Goal: Information Seeking & Learning: Learn about a topic

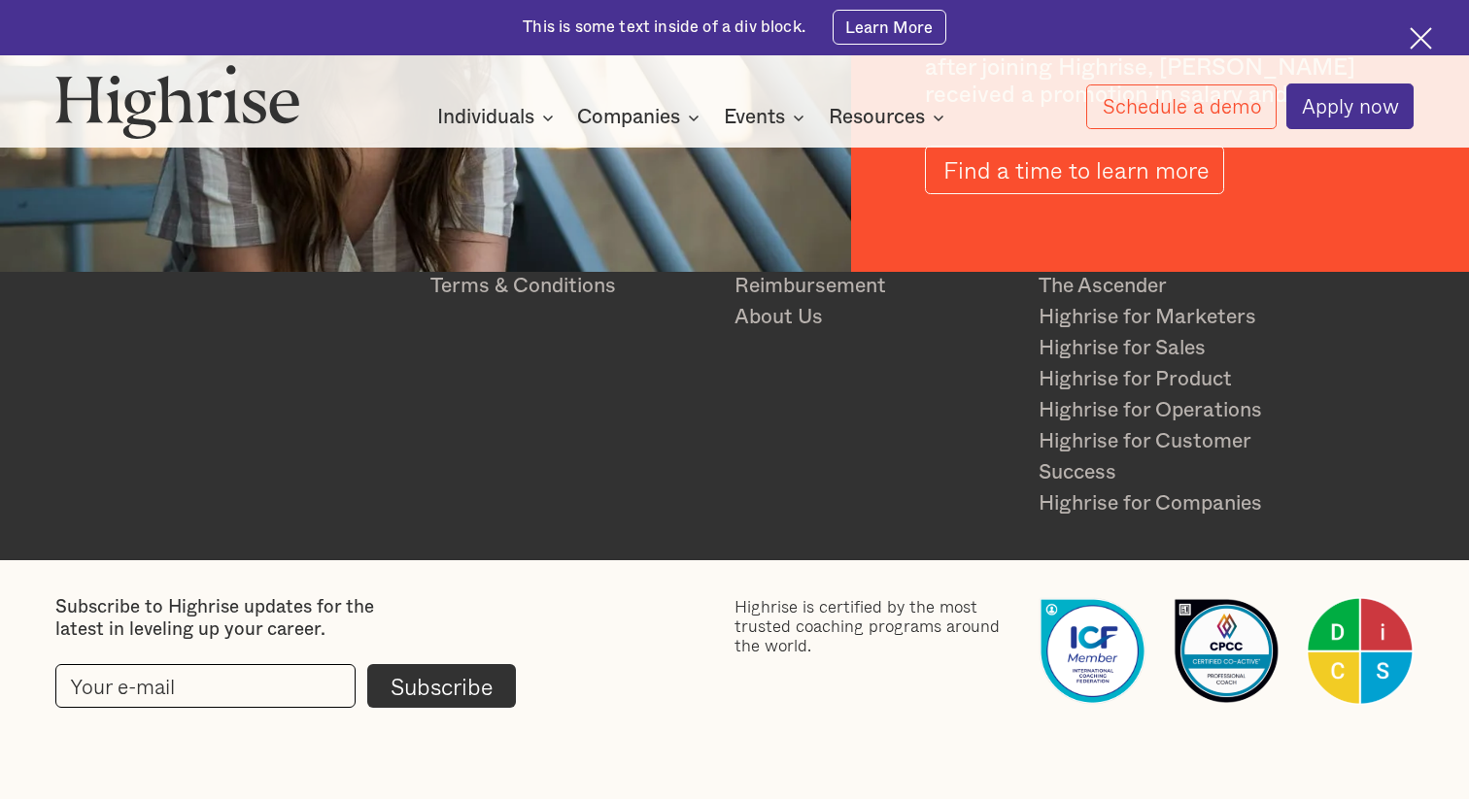
scroll to position [3141, 0]
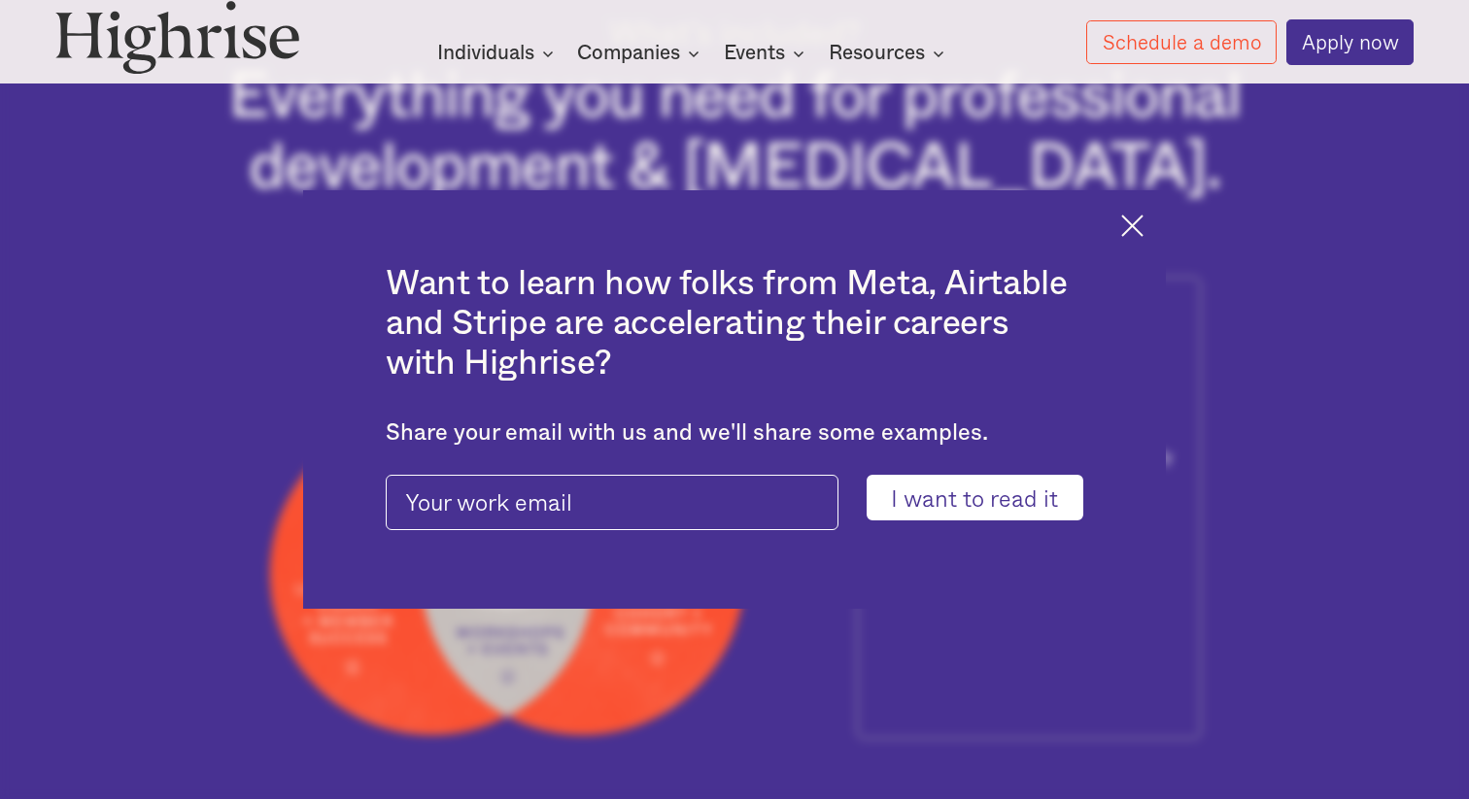
scroll to position [839, 0]
click at [1123, 223] on img at bounding box center [1132, 226] width 22 height 22
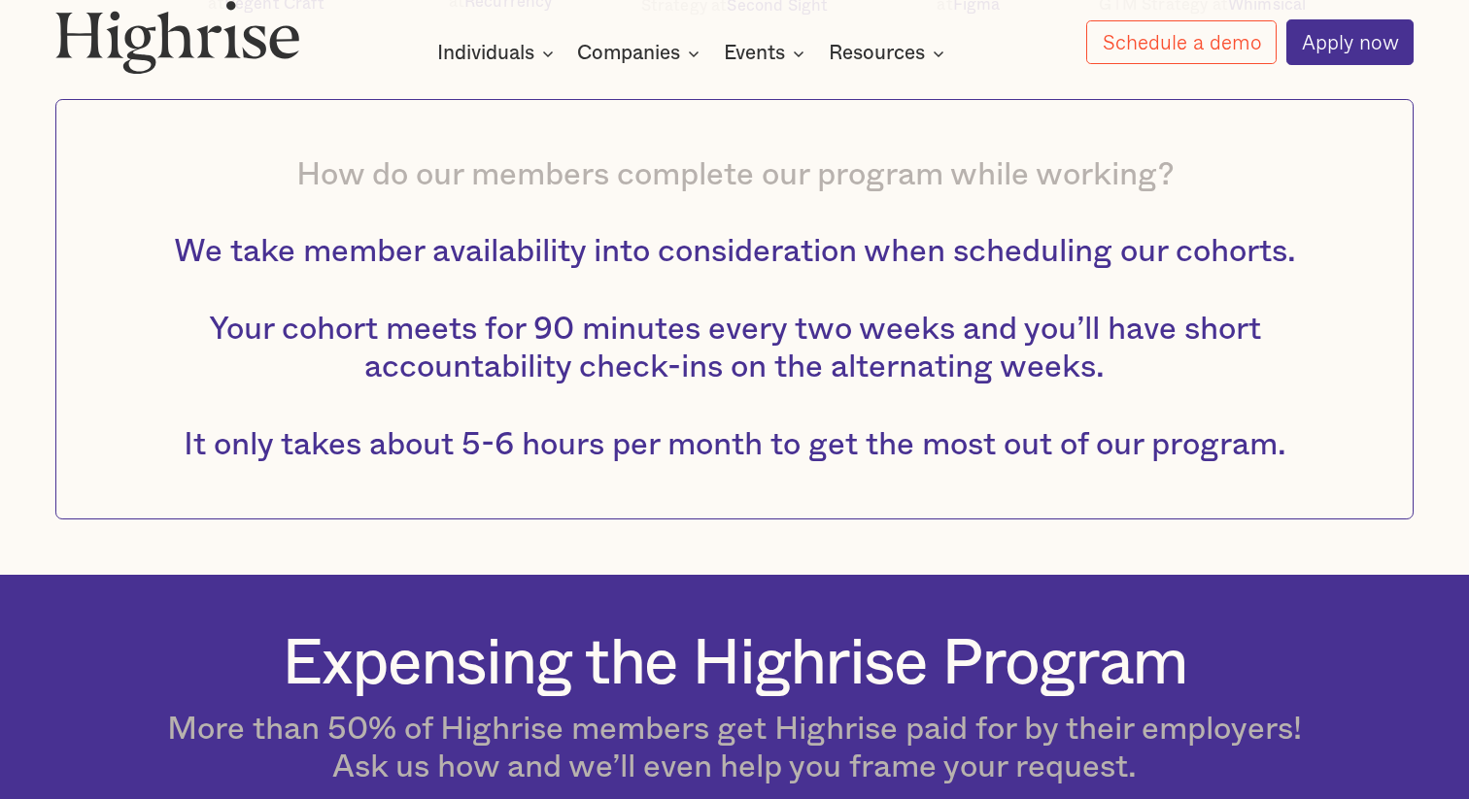
scroll to position [2437, 0]
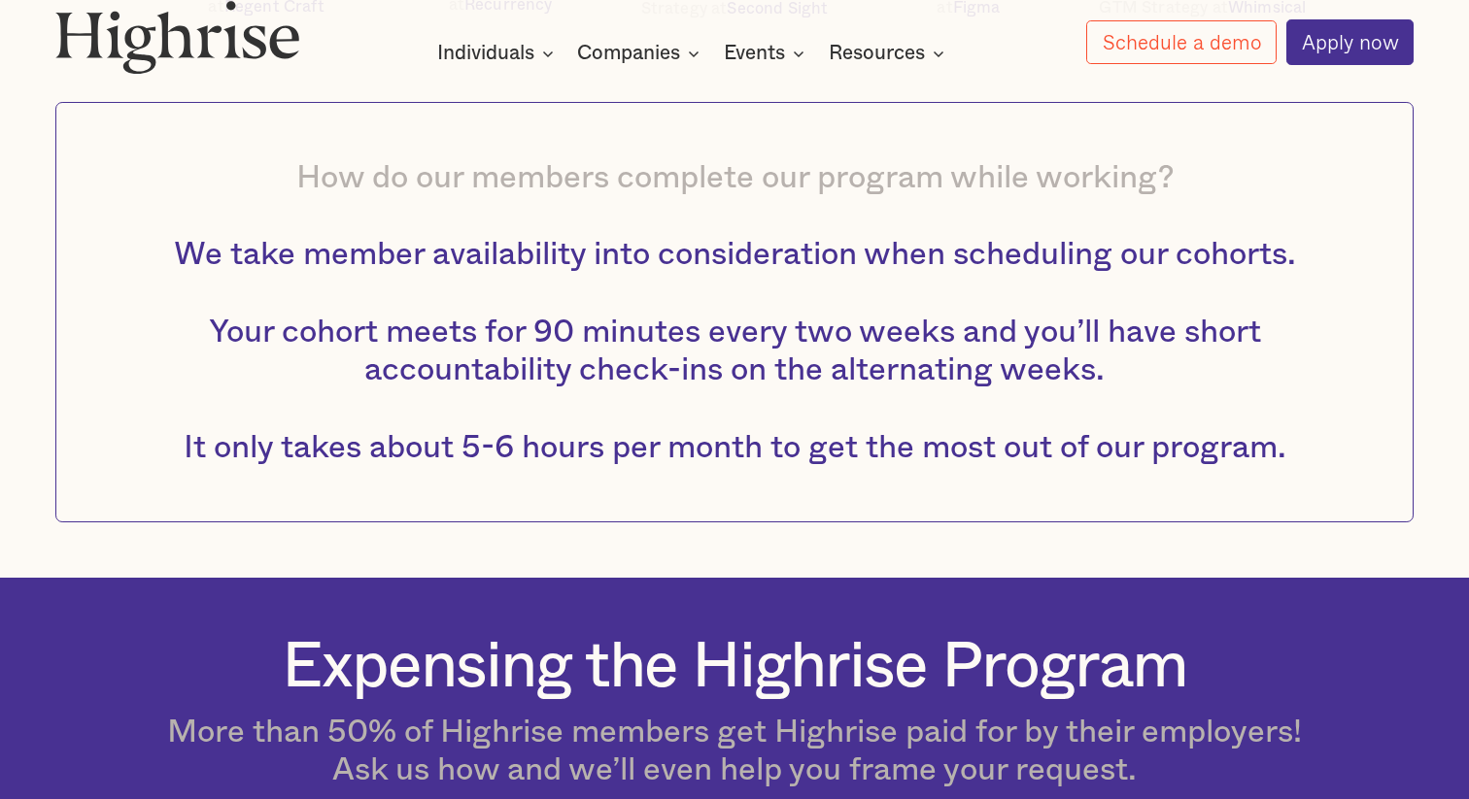
click at [306, 265] on span "We take member availability into consideration when scheduling our cohorts. You…" at bounding box center [735, 350] width 1122 height 224
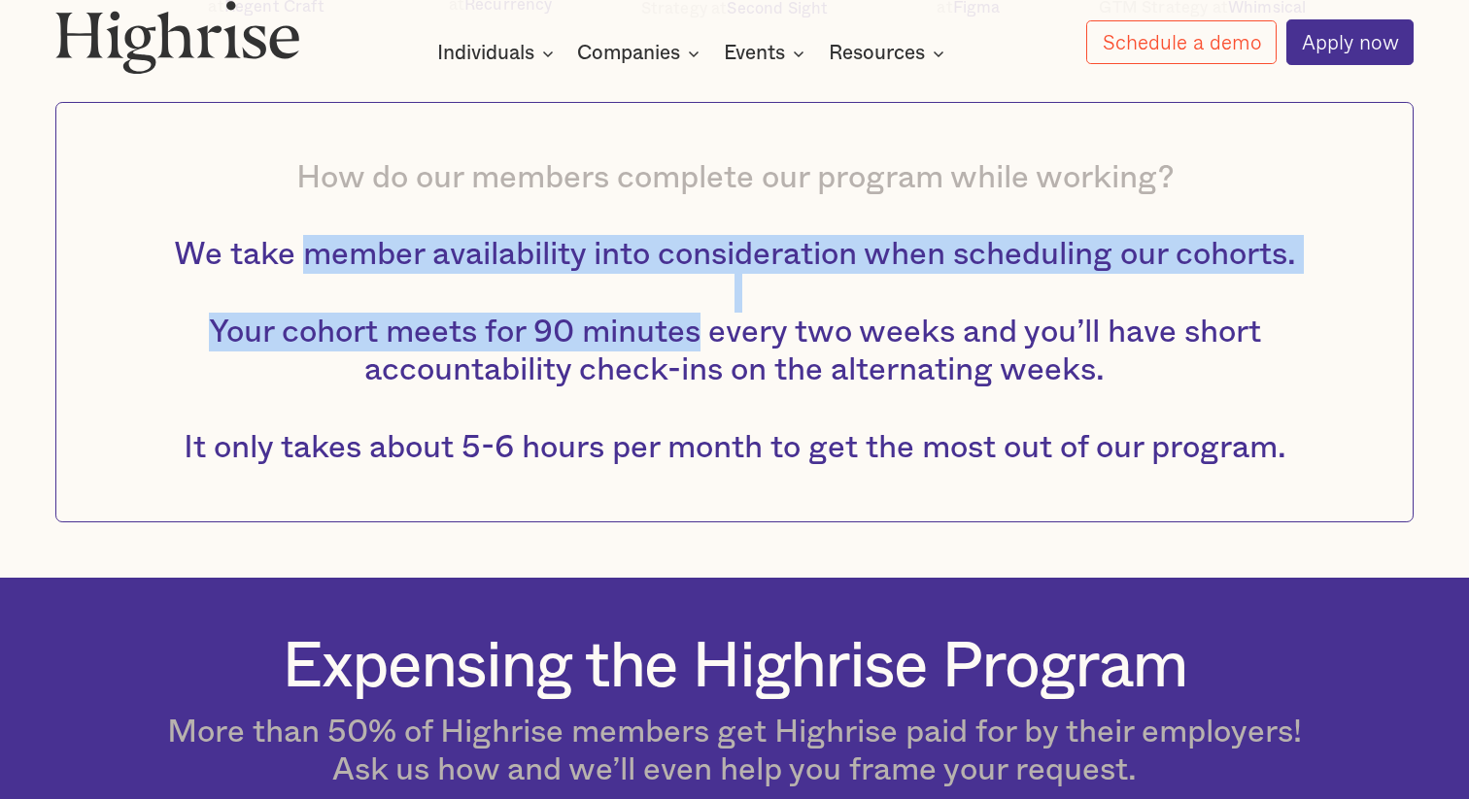
drag, startPoint x: 306, startPoint y: 265, endPoint x: 658, endPoint y: 339, distance: 359.3
click at [658, 339] on span "We take member availability into consideration when scheduling our cohorts. You…" at bounding box center [735, 350] width 1122 height 224
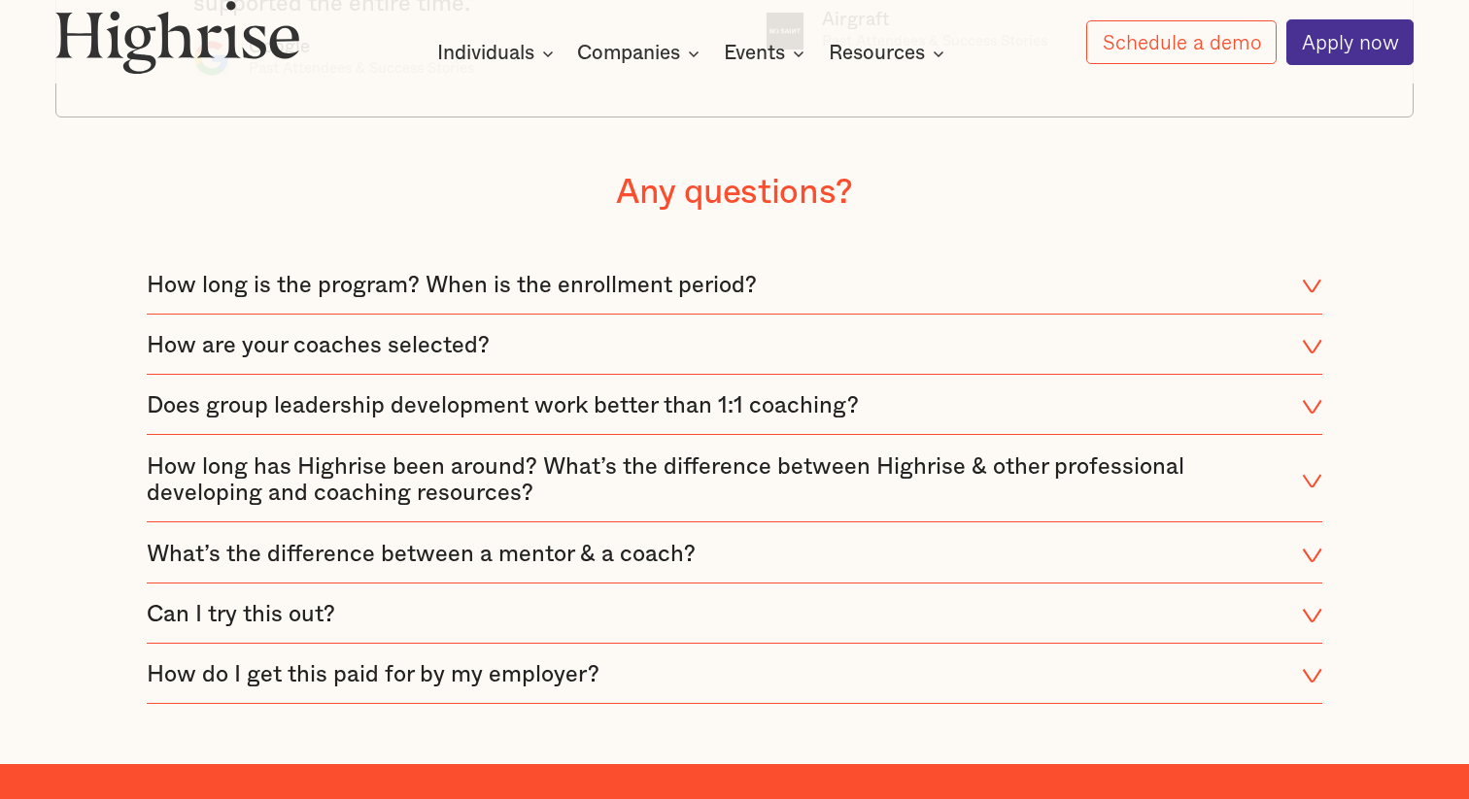
scroll to position [4025, 0]
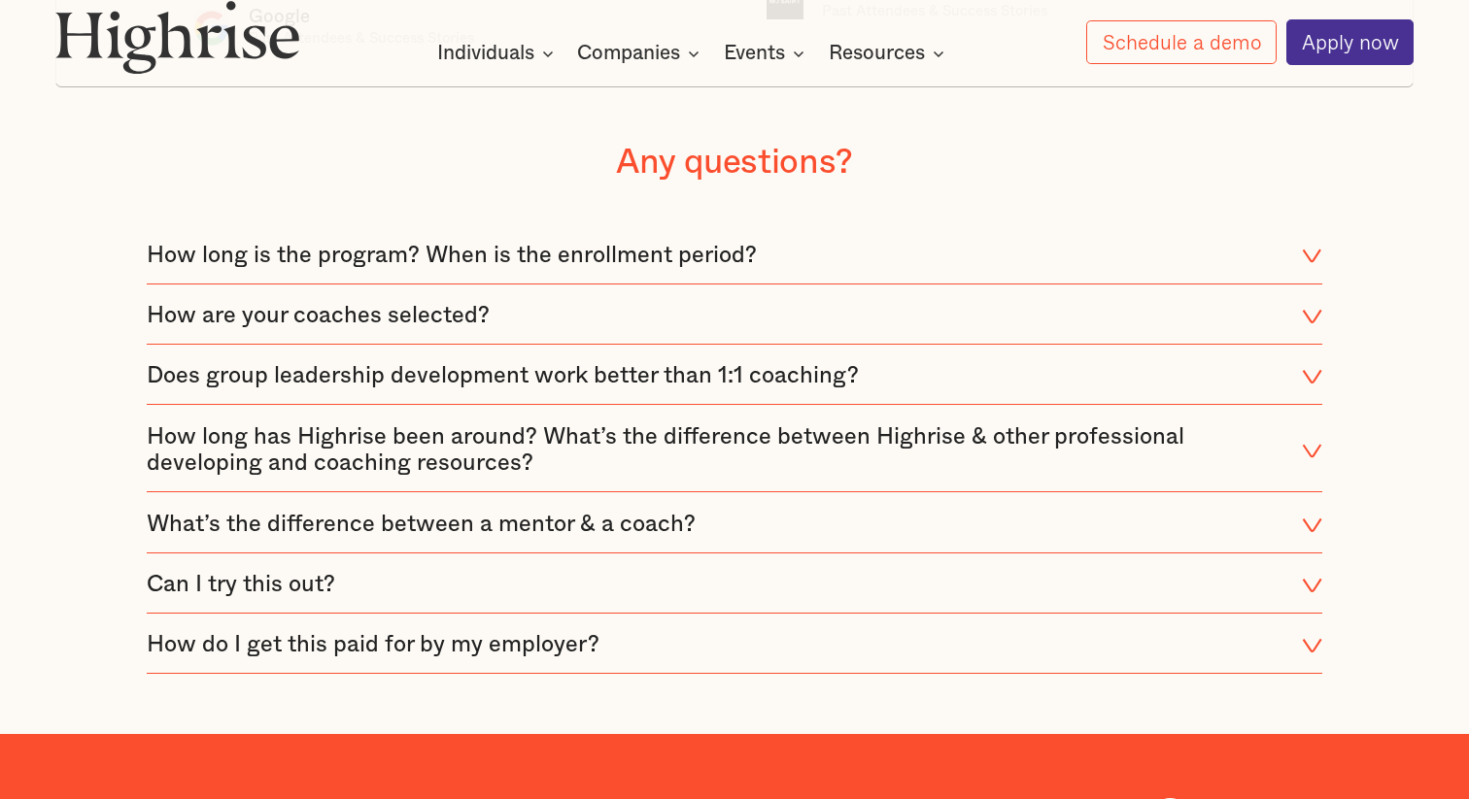
click at [604, 247] on div "How long is the program? When is the enrollment period?" at bounding box center [452, 256] width 610 height 27
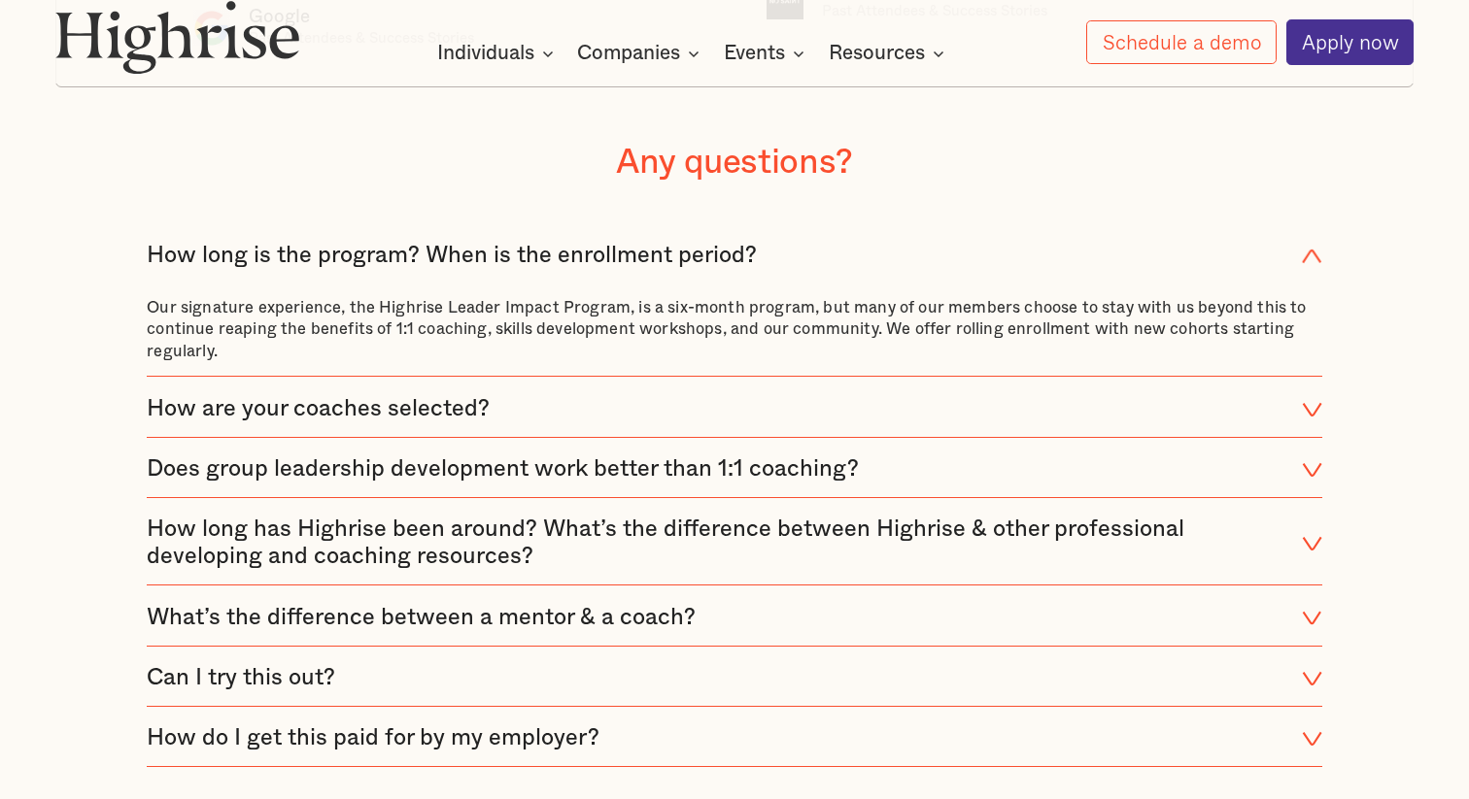
click at [513, 736] on div "How do I get this paid for by my employer?" at bounding box center [373, 739] width 453 height 27
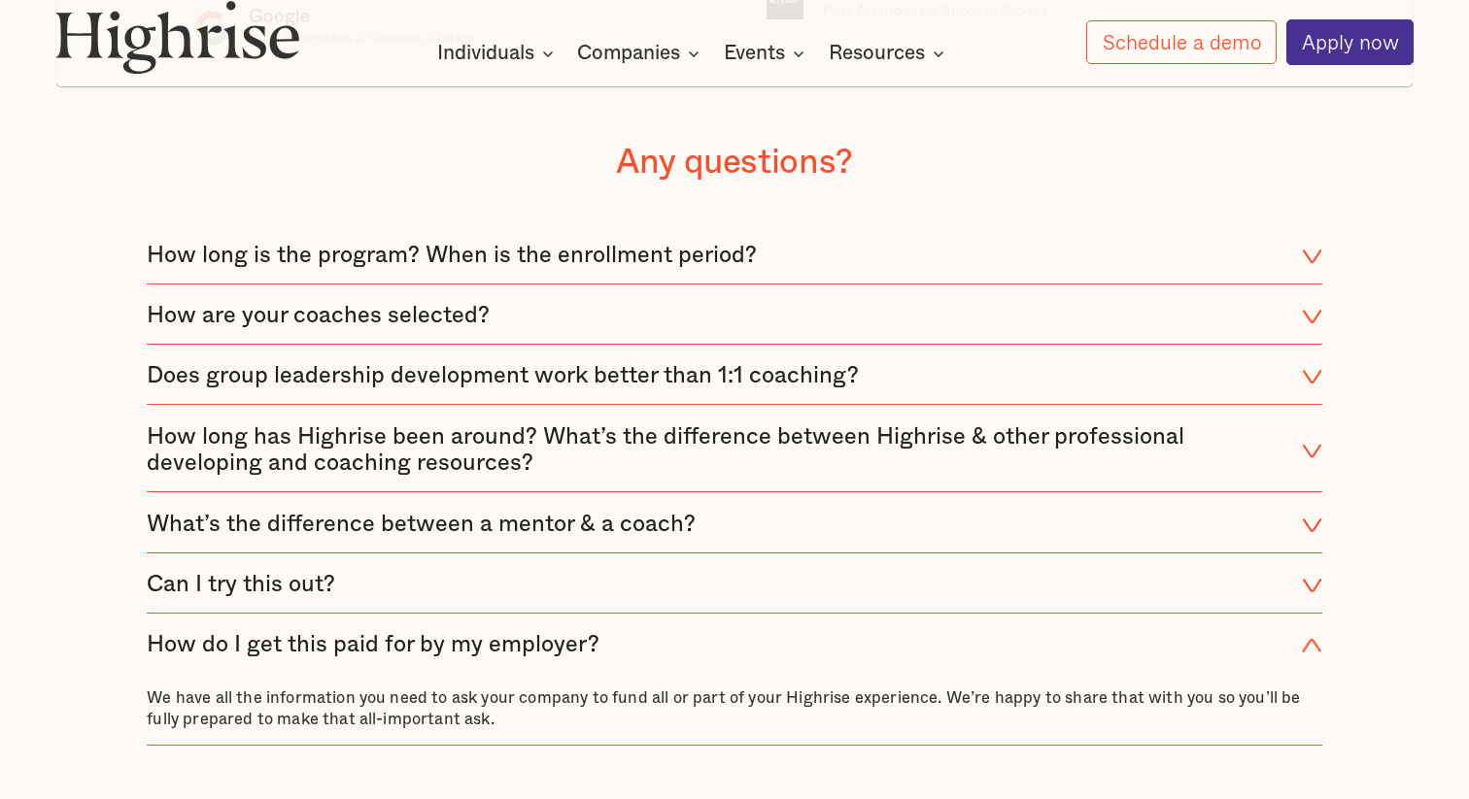
scroll to position [4032, 0]
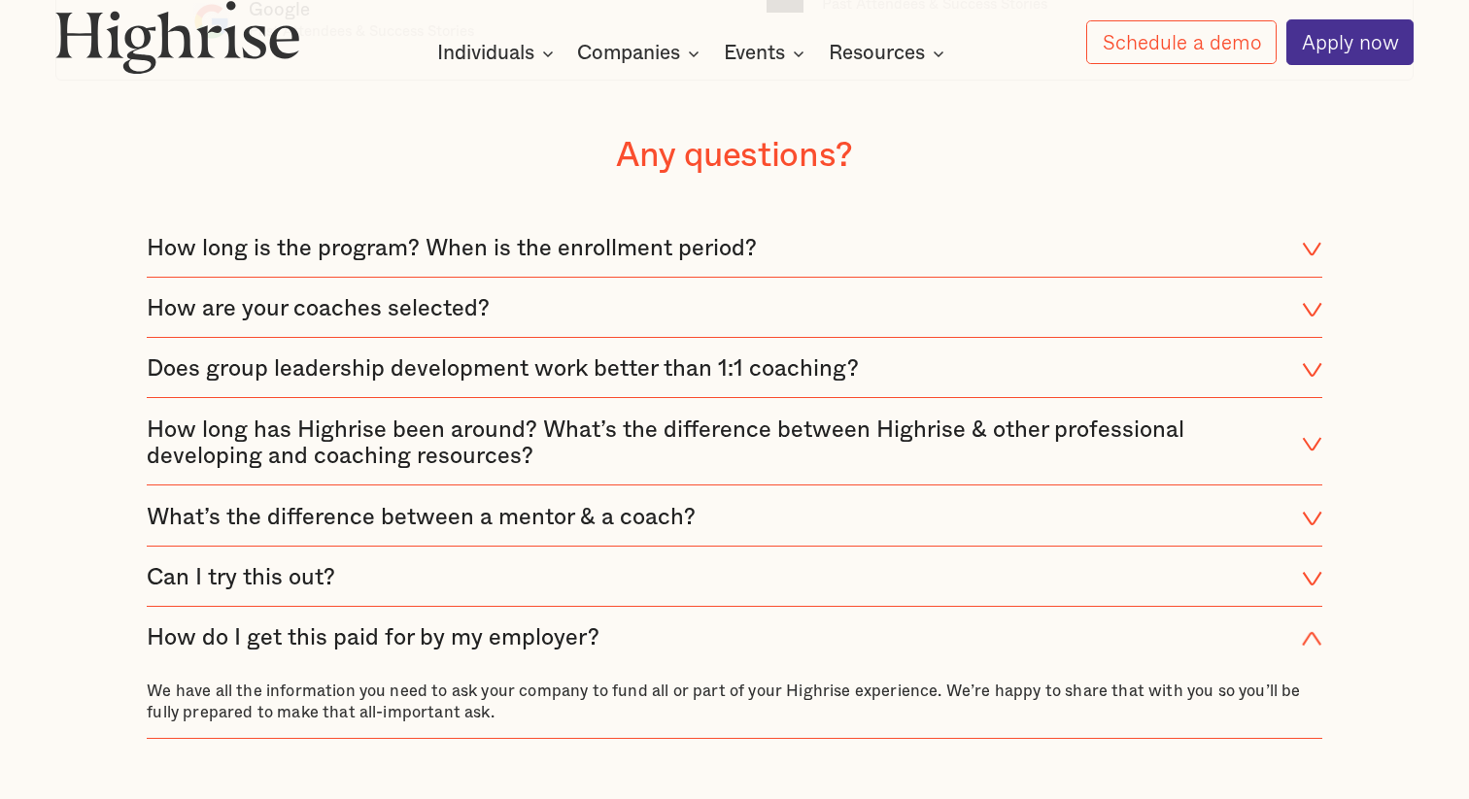
click at [522, 514] on div "What’s the difference between a mentor & a coach?" at bounding box center [421, 518] width 549 height 27
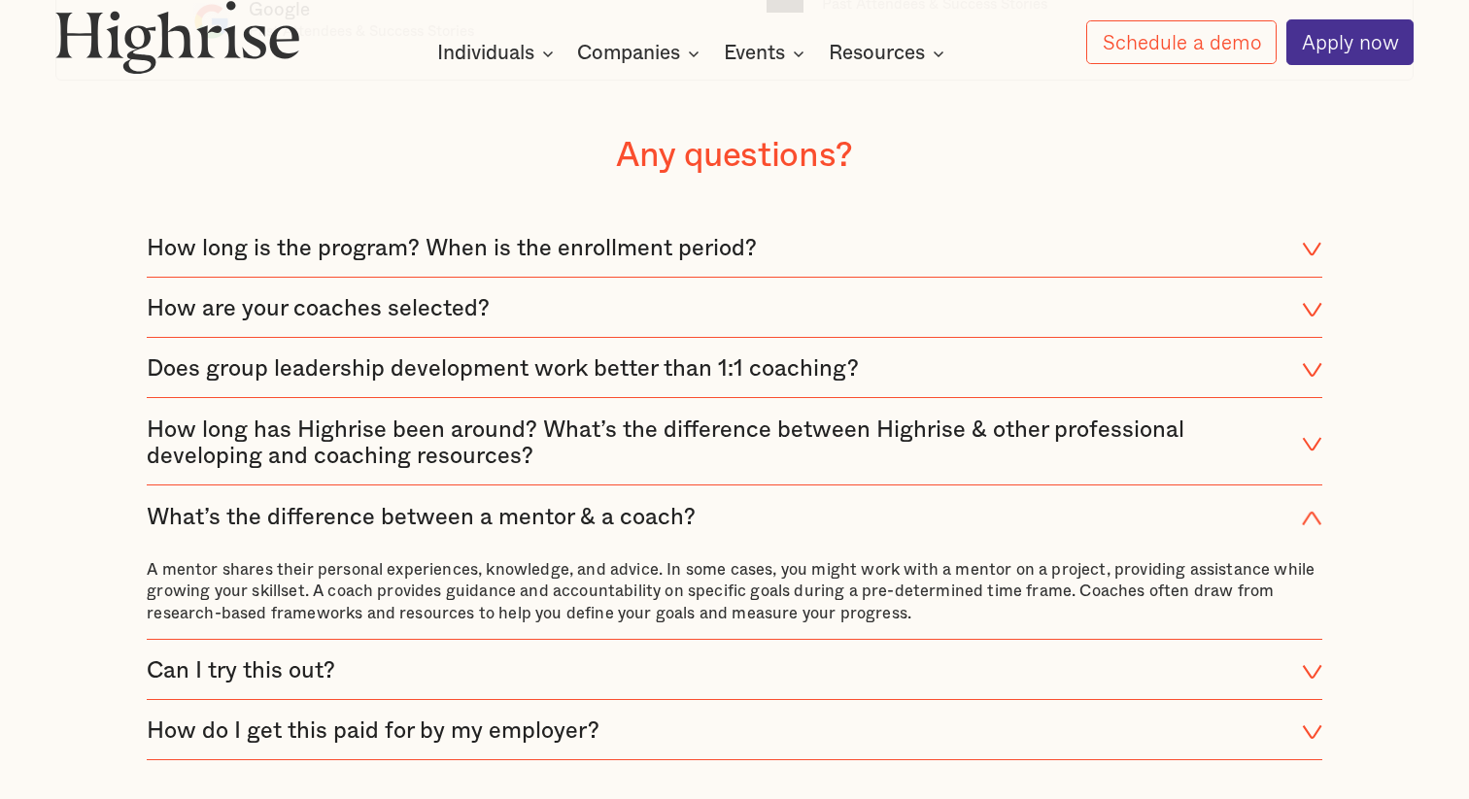
click at [462, 432] on div "How long has Highrise been around? What’s the difference between Highrise & oth…" at bounding box center [715, 445] width 1136 height 54
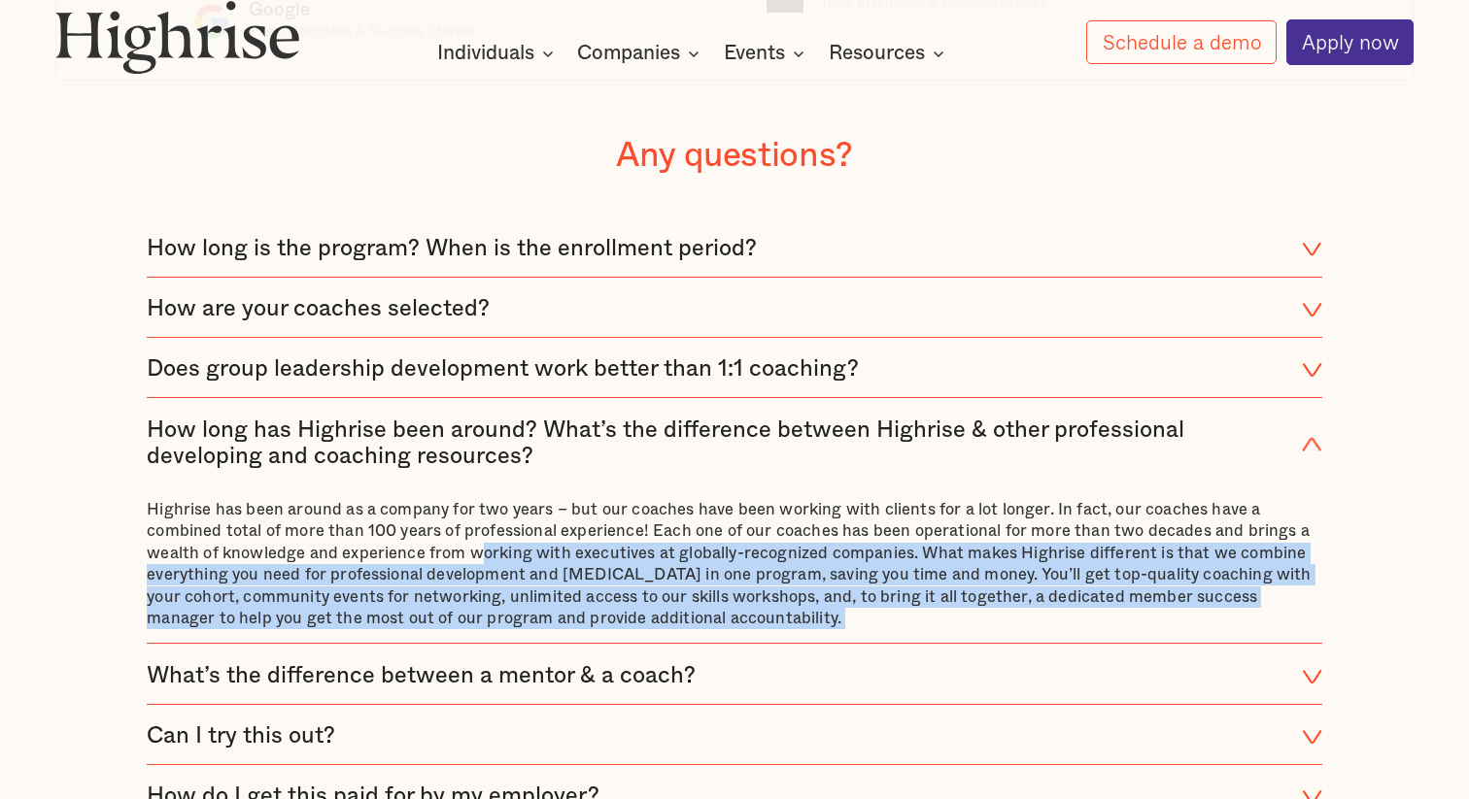
drag, startPoint x: 476, startPoint y: 548, endPoint x: 541, endPoint y: 651, distance: 121.8
click at [541, 651] on div "How long is the program? When is the enrollment period? Our signature experienc…" at bounding box center [734, 525] width 1175 height 609
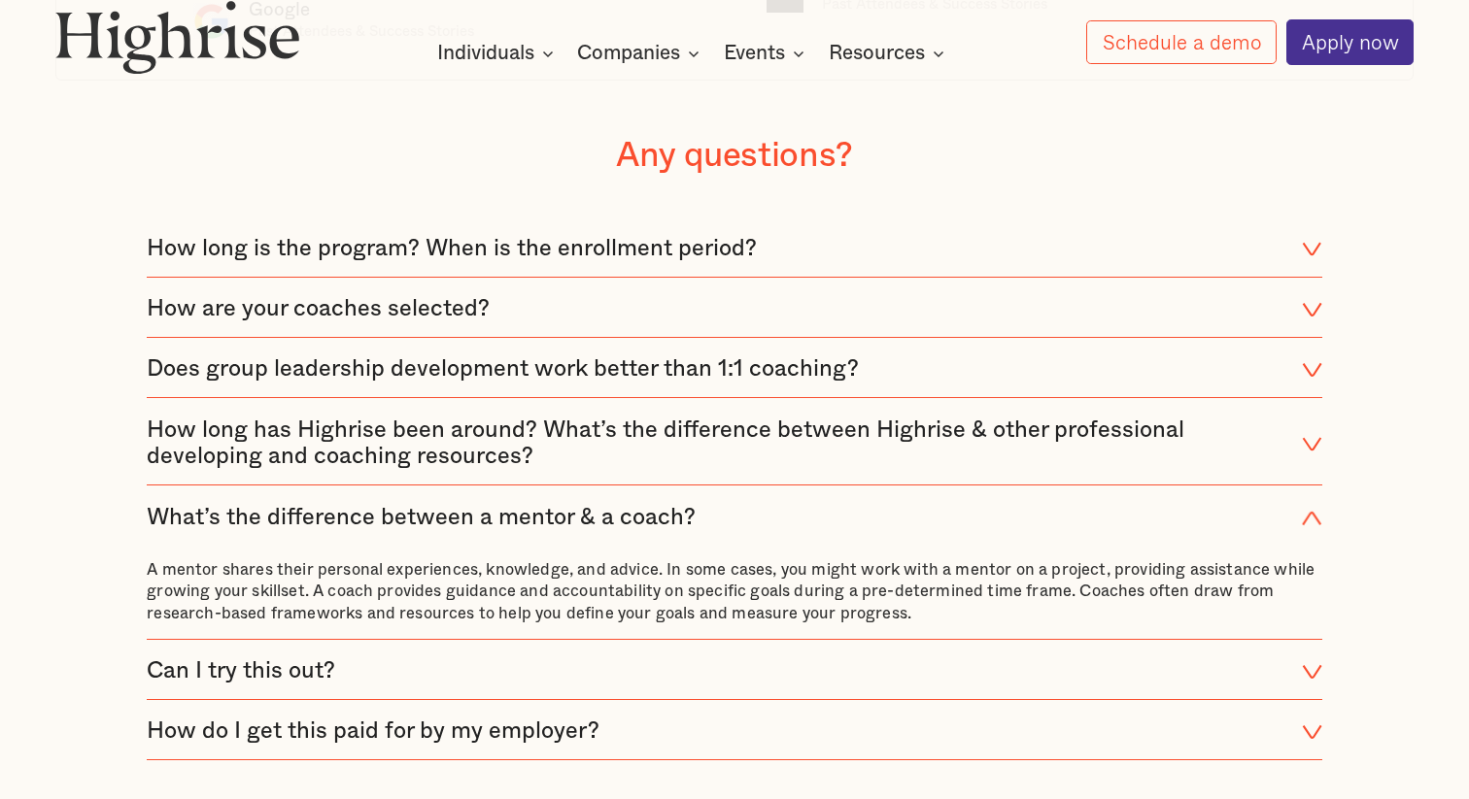
click at [390, 366] on div "Does group leadership development work better than 1:1 coaching?" at bounding box center [503, 369] width 712 height 27
